Goal: Find specific page/section: Find specific page/section

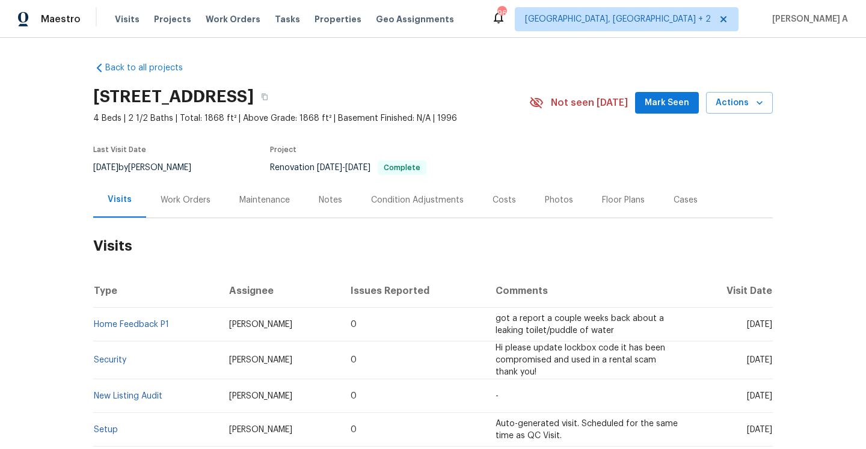
click at [183, 213] on div "Work Orders" at bounding box center [185, 199] width 79 height 35
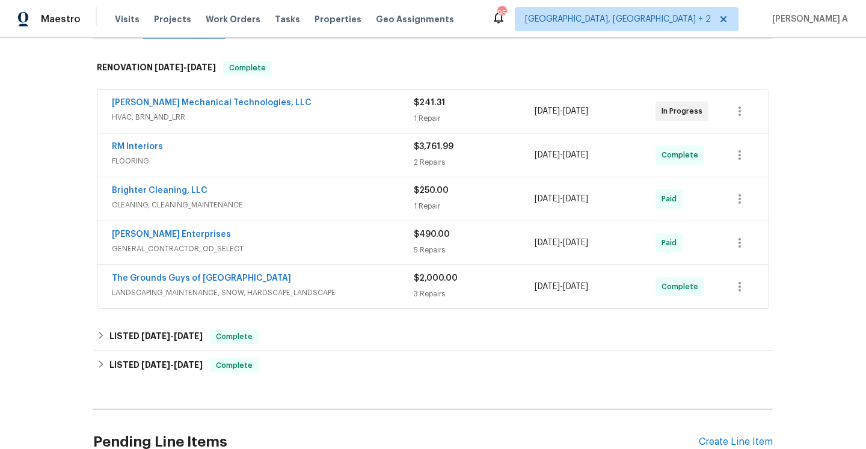
scroll to position [269, 0]
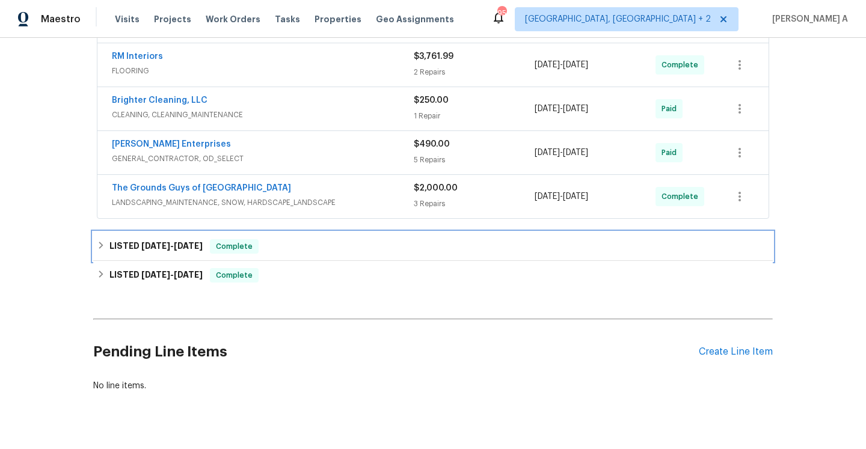
click at [301, 250] on div "LISTED [DATE] - [DATE] Complete" at bounding box center [433, 246] width 672 height 14
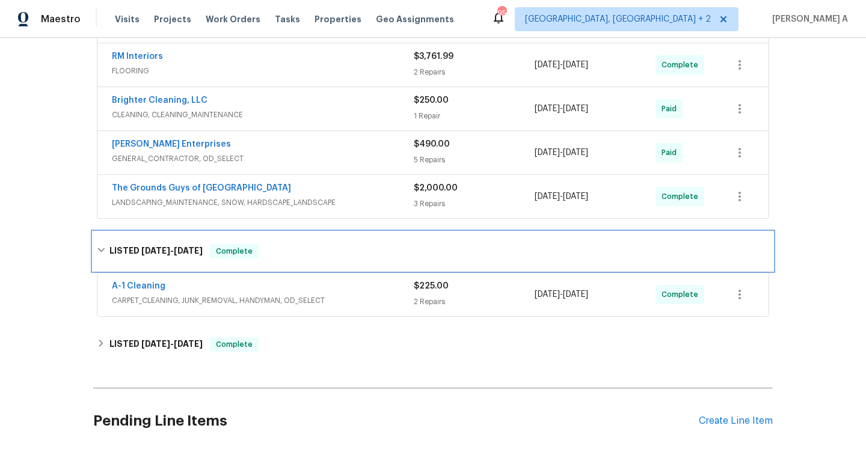
click at [304, 260] on div "LISTED [DATE] - [DATE] Complete" at bounding box center [432, 251] width 679 height 38
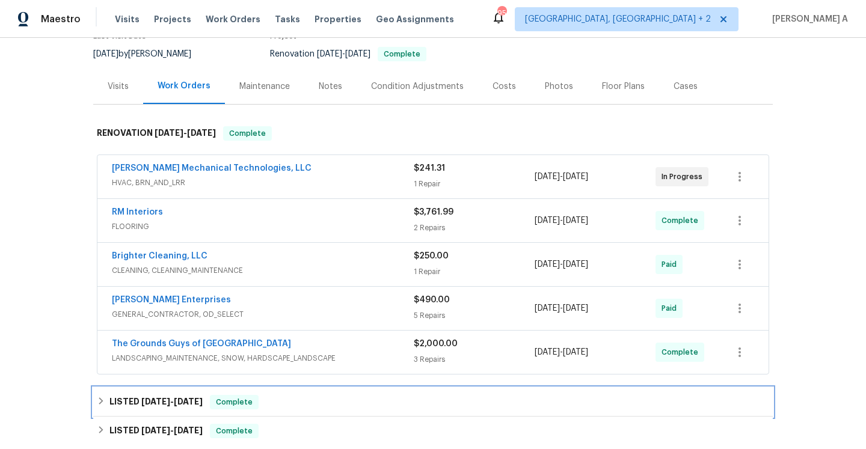
scroll to position [46, 0]
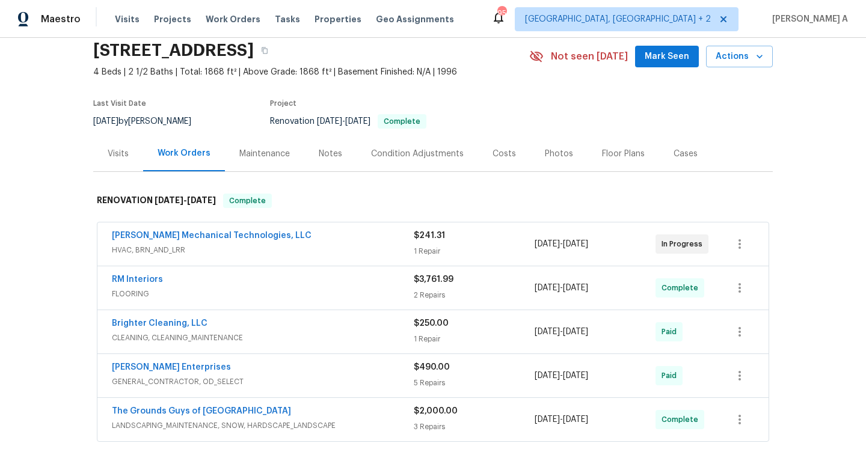
click at [138, 170] on div "Visits" at bounding box center [118, 153] width 50 height 35
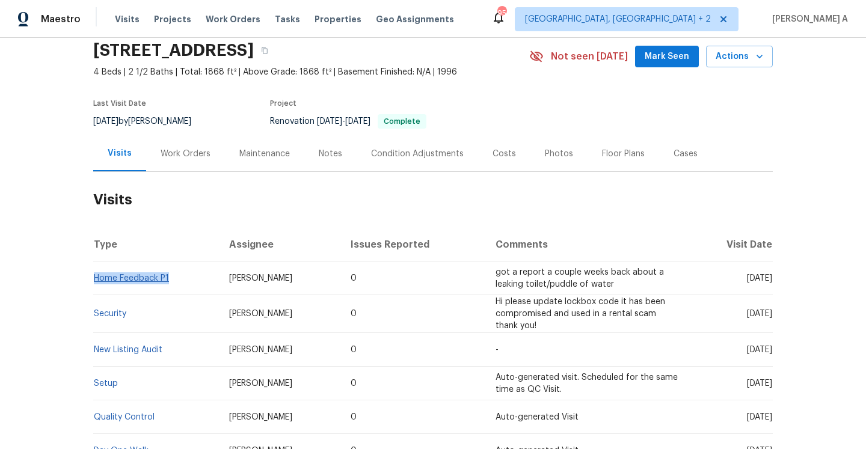
drag, startPoint x: 175, startPoint y: 280, endPoint x: 94, endPoint y: 280, distance: 80.6
click at [94, 280] on td "Home Feedback P1" at bounding box center [156, 278] width 126 height 34
copy link "Home Feedback P1"
click at [193, 164] on div "Work Orders" at bounding box center [185, 153] width 79 height 35
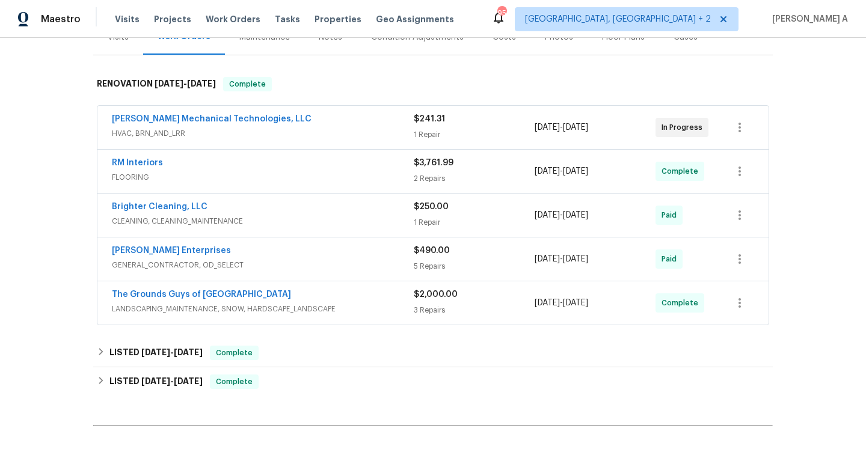
scroll to position [153, 0]
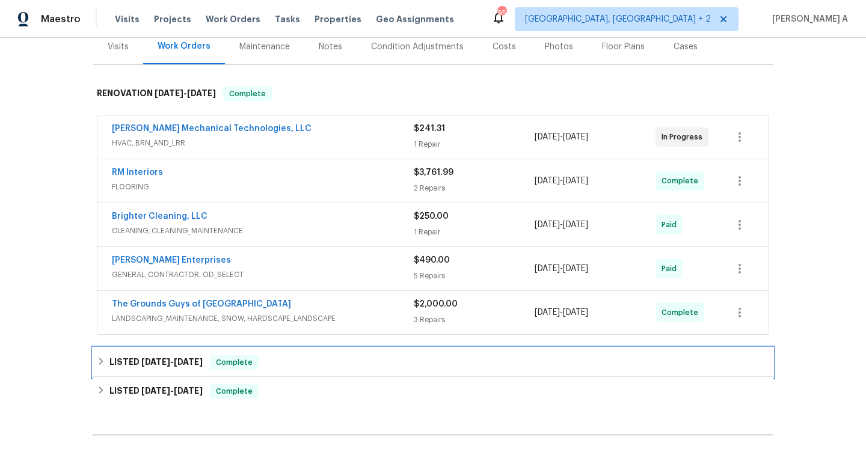
click at [275, 362] on div "LISTED [DATE] - [DATE] Complete" at bounding box center [433, 362] width 672 height 14
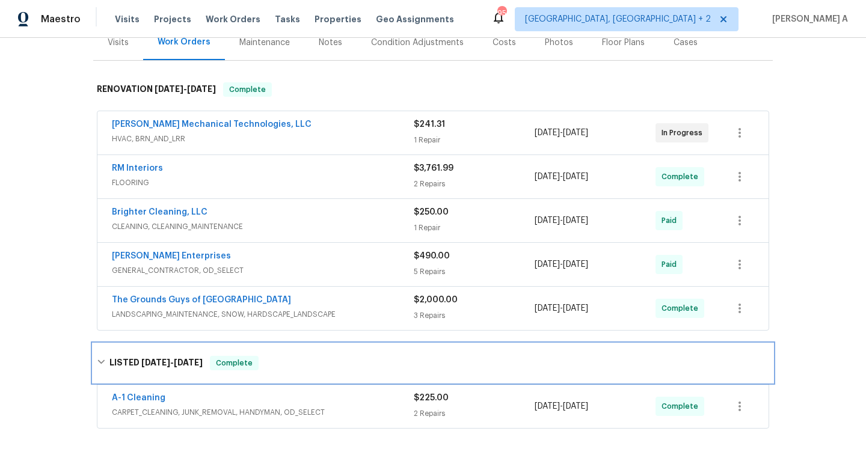
scroll to position [140, 0]
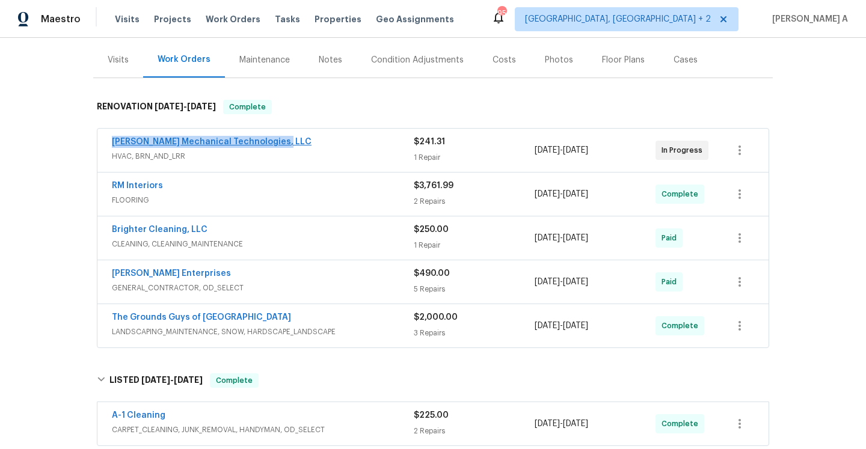
drag, startPoint x: 282, startPoint y: 139, endPoint x: 113, endPoint y: 138, distance: 168.9
click at [113, 138] on div "[PERSON_NAME] Mechanical Technologies, LLC" at bounding box center [263, 143] width 302 height 14
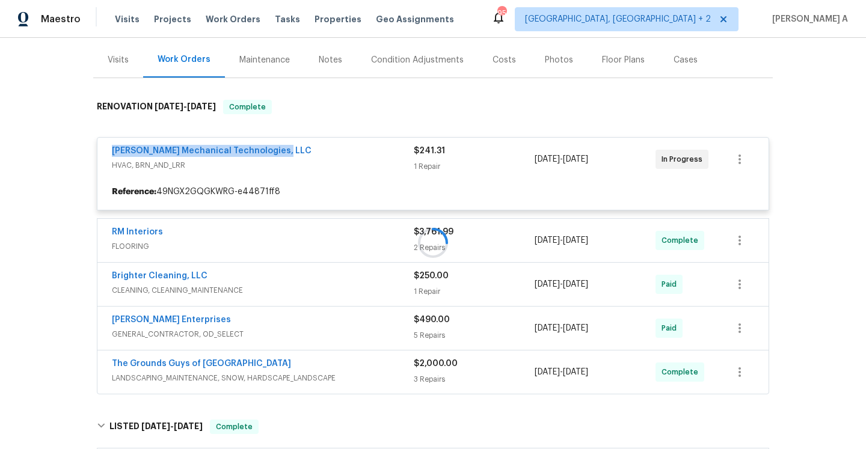
copy link "[PERSON_NAME] Mechanical Technologies, LLC"
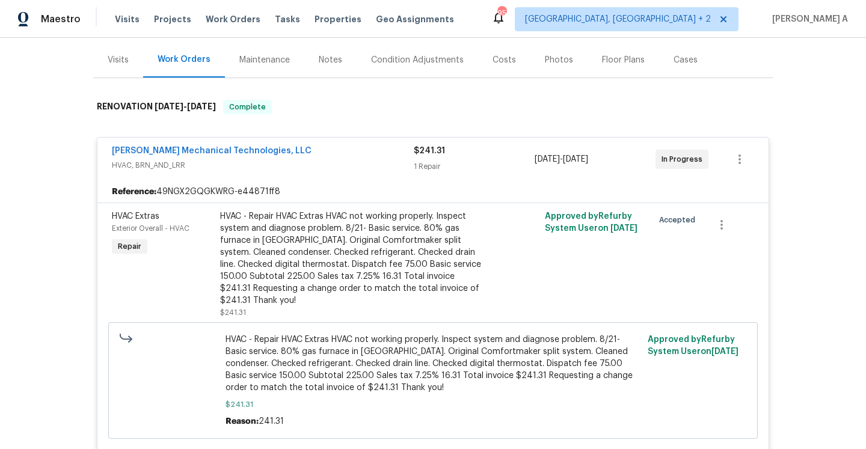
click at [119, 47] on div "Visits" at bounding box center [118, 59] width 50 height 35
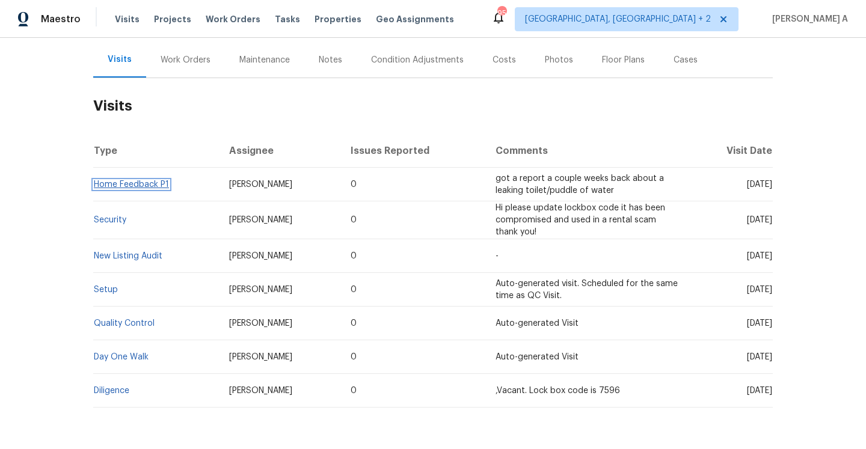
click at [145, 185] on link "Home Feedback P1" at bounding box center [131, 184] width 75 height 8
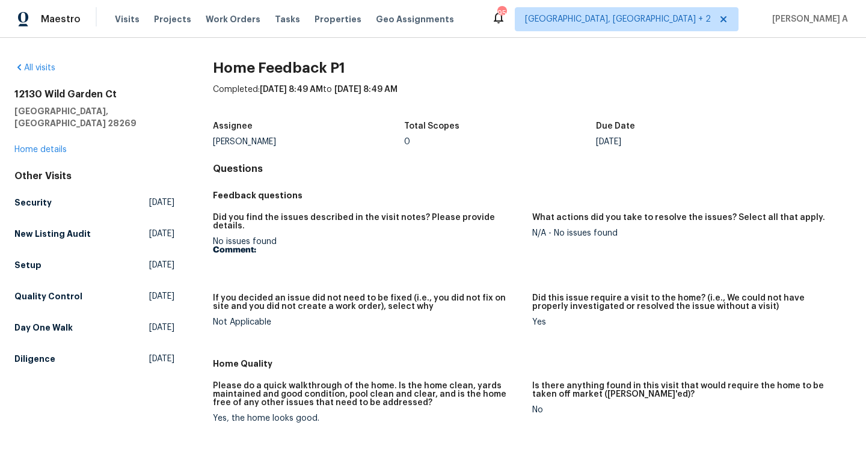
click at [69, 137] on div "[STREET_ADDRESS] Home details" at bounding box center [94, 121] width 160 height 67
click at [64, 145] on link "Home details" at bounding box center [40, 149] width 52 height 8
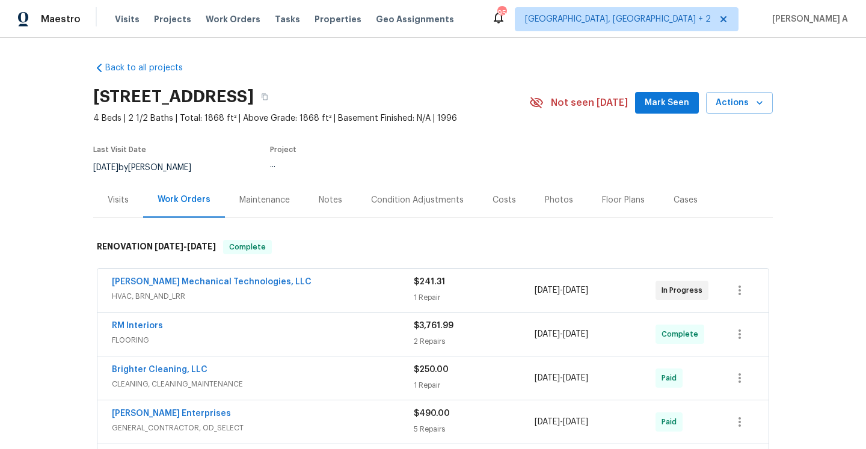
click at [128, 184] on div "Visits" at bounding box center [118, 199] width 50 height 35
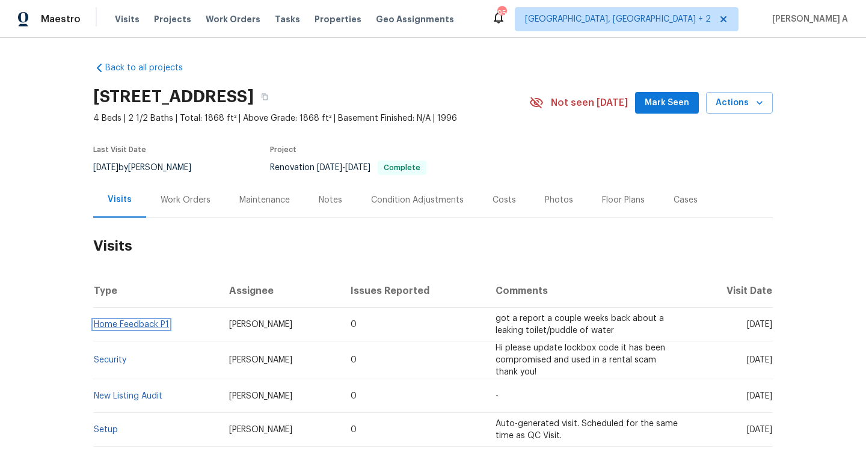
click at [160, 327] on link "Home Feedback P1" at bounding box center [131, 324] width 75 height 8
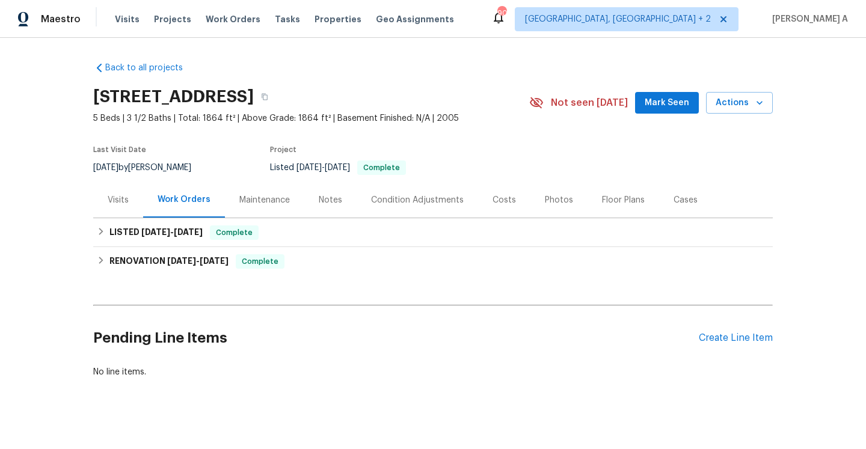
click at [529, 93] on div "[STREET_ADDRESS]" at bounding box center [311, 96] width 436 height 31
click at [120, 203] on div "Visits" at bounding box center [118, 200] width 21 height 12
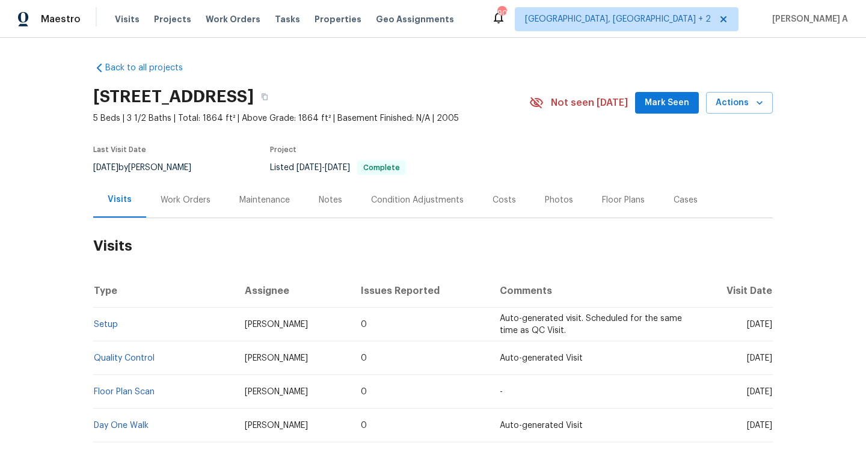
click at [164, 206] on div "Work Orders" at bounding box center [185, 199] width 79 height 35
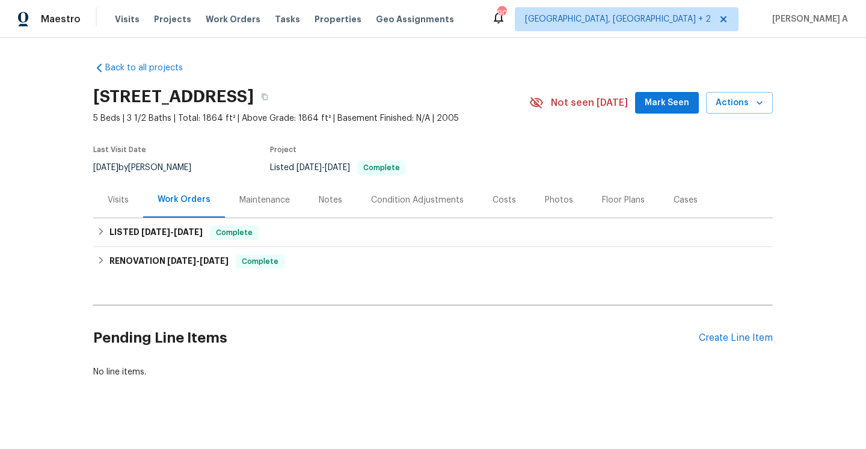
click at [124, 200] on div "Visits" at bounding box center [118, 200] width 21 height 12
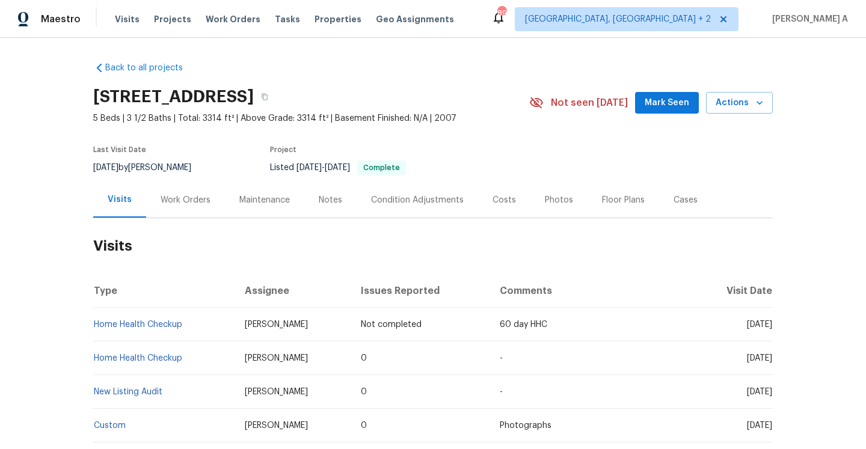
click at [204, 200] on div "Work Orders" at bounding box center [185, 200] width 50 height 12
